Goal: Transaction & Acquisition: Book appointment/travel/reservation

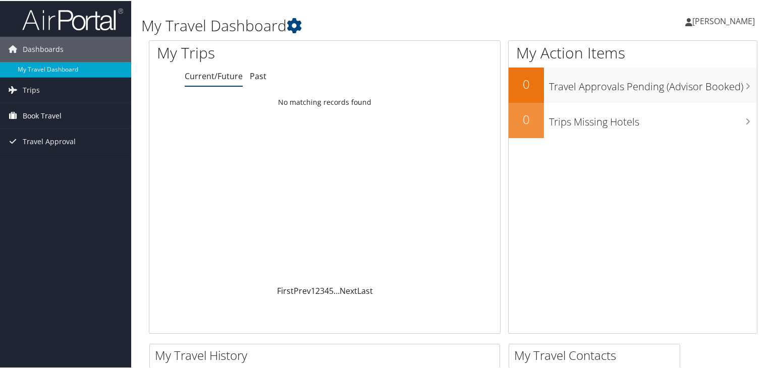
drag, startPoint x: 43, startPoint y: 123, endPoint x: 52, endPoint y: 125, distance: 9.4
click at [43, 123] on span "Book Travel" at bounding box center [42, 114] width 39 height 25
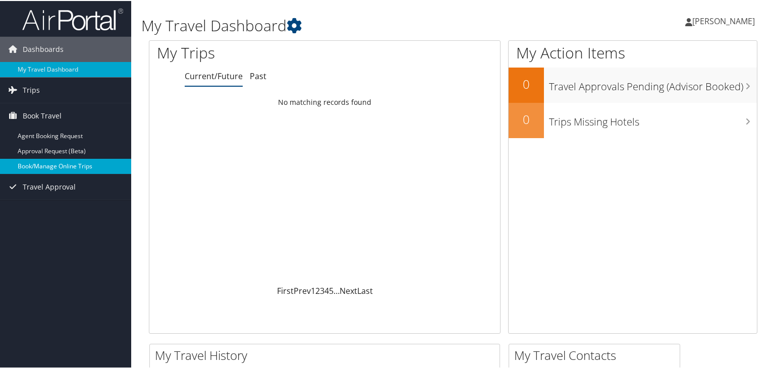
click at [75, 168] on link "Book/Manage Online Trips" at bounding box center [65, 165] width 131 height 15
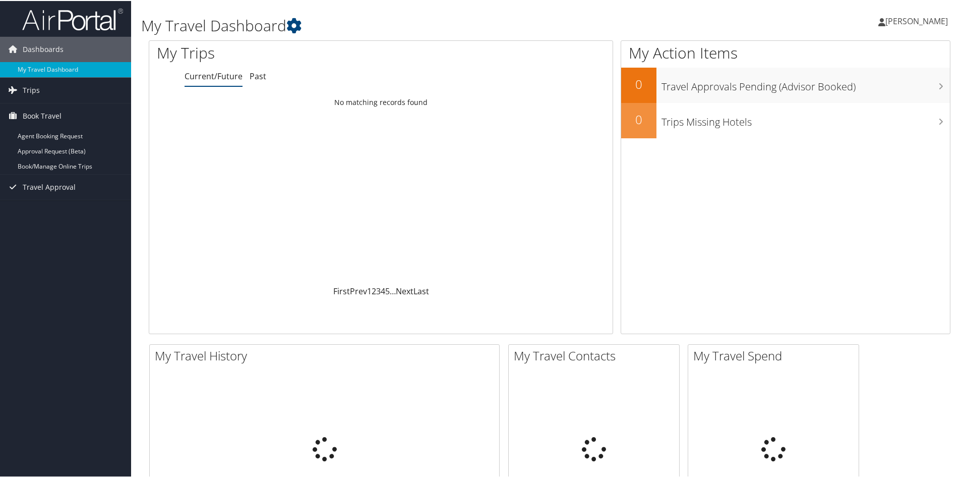
click at [770, 24] on span "[PERSON_NAME]" at bounding box center [917, 20] width 63 height 11
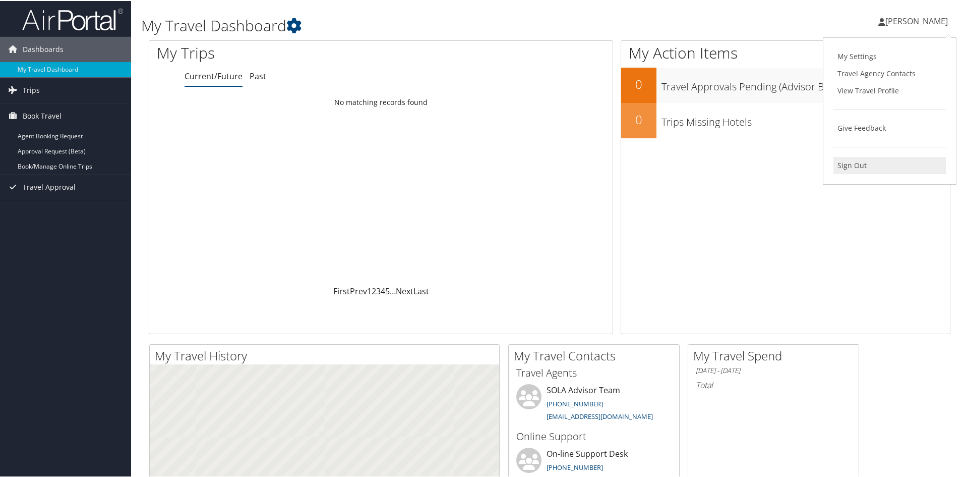
click at [770, 168] on link "Sign Out" at bounding box center [890, 164] width 112 height 17
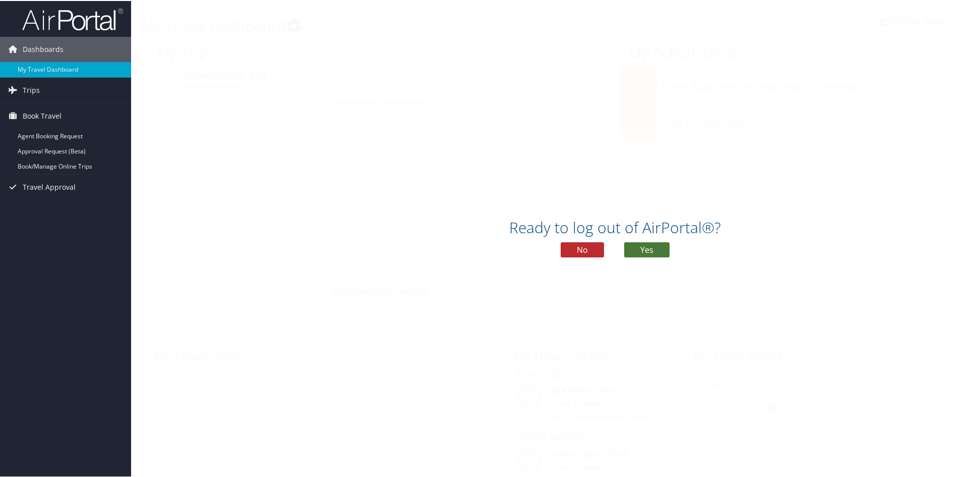
click at [644, 245] on button "Yes" at bounding box center [646, 248] width 45 height 15
